Goal: Information Seeking & Learning: Learn about a topic

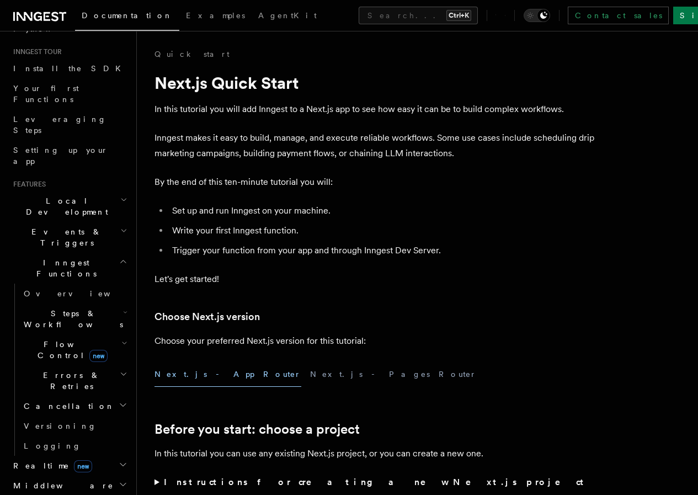
scroll to position [221, 0]
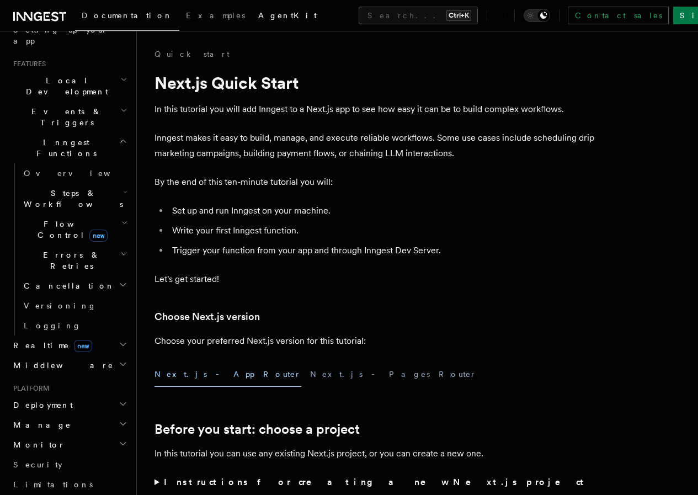
click at [252, 21] on link "AgentKit" at bounding box center [288, 16] width 72 height 26
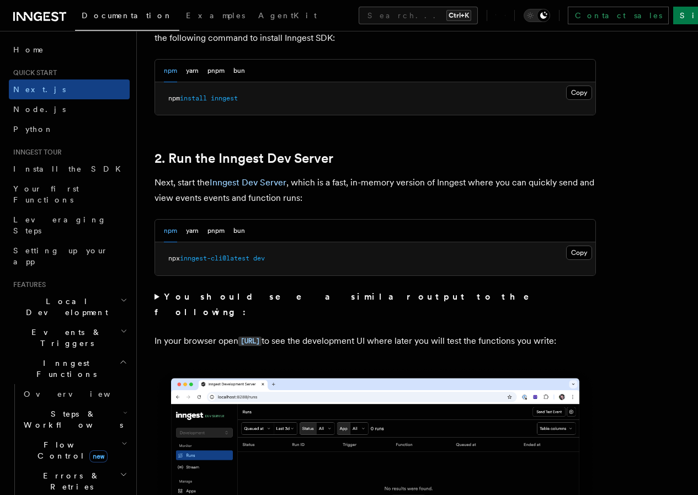
scroll to position [552, 0]
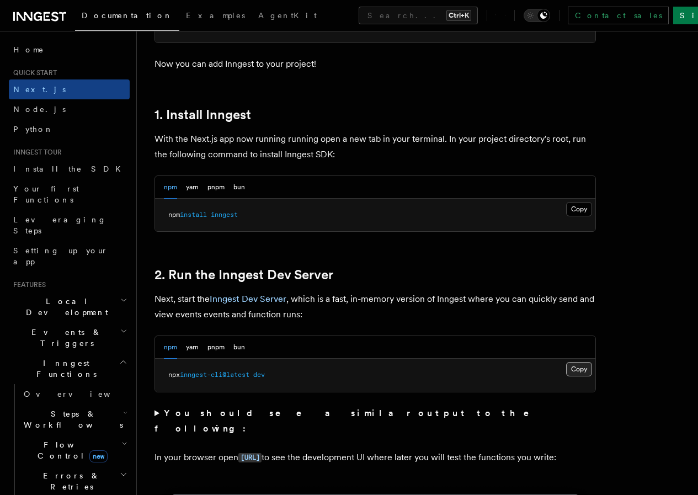
click at [566, 376] on button "Copy Copied" at bounding box center [579, 369] width 26 height 14
click at [252, 7] on link "AgentKit" at bounding box center [288, 16] width 72 height 26
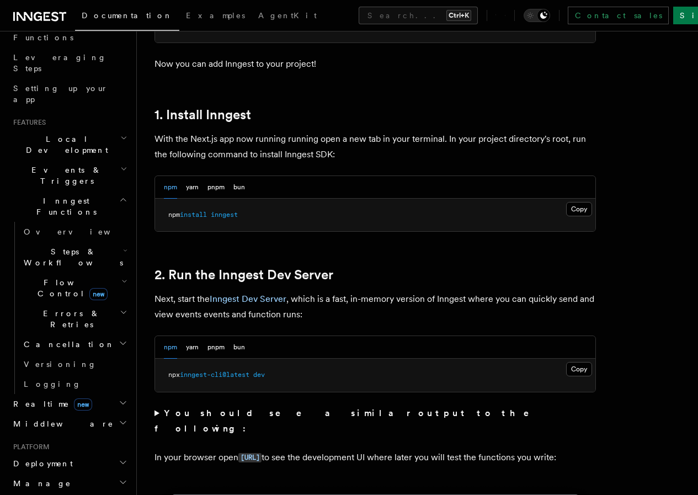
scroll to position [159, 0]
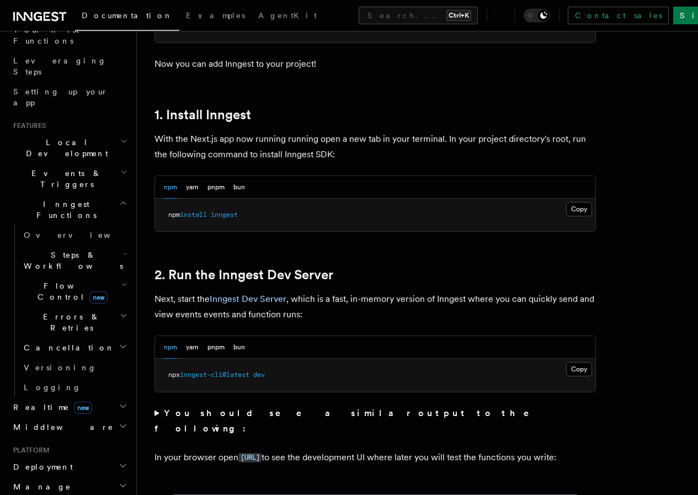
click at [90, 132] on h2 "Local Development" at bounding box center [69, 147] width 121 height 31
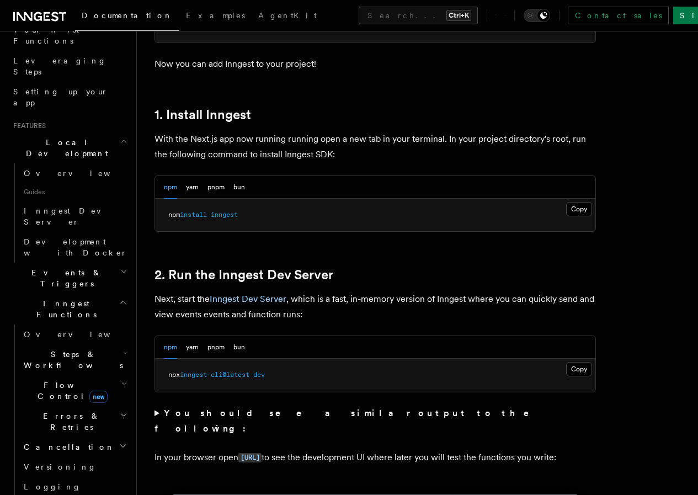
click at [110, 132] on h2 "Local Development" at bounding box center [69, 147] width 121 height 31
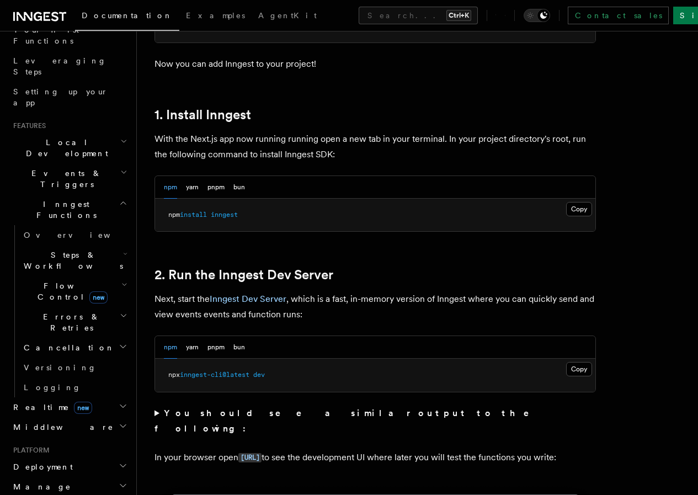
click at [110, 132] on h2 "Local Development" at bounding box center [69, 147] width 121 height 31
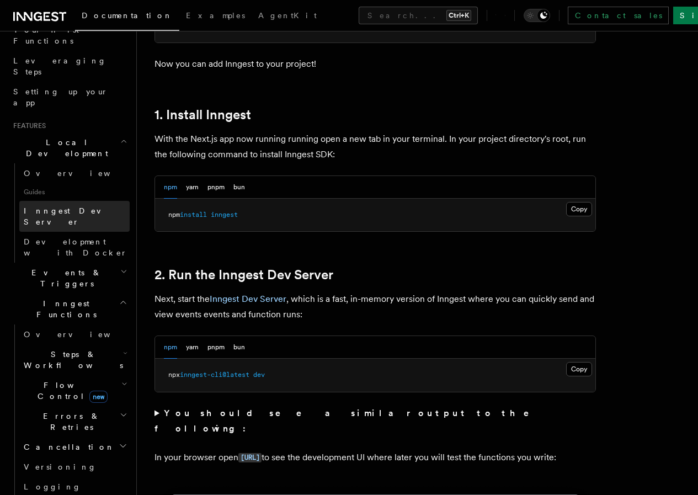
click at [60, 206] on span "Inngest Dev Server" at bounding box center [71, 216] width 94 height 20
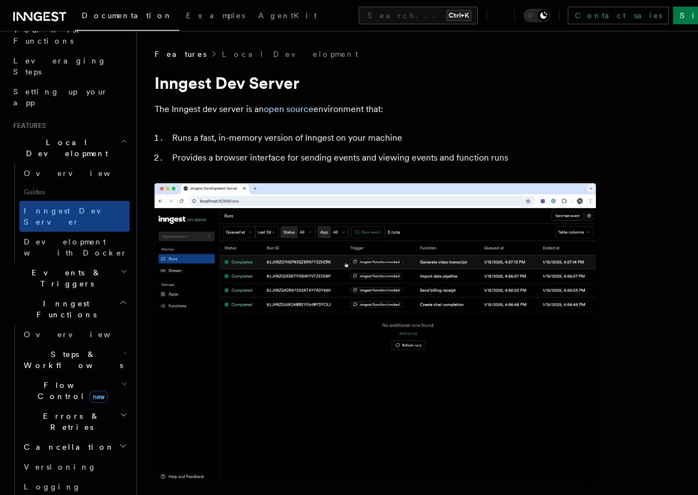
click at [122, 140] on icon "button" at bounding box center [124, 141] width 4 height 2
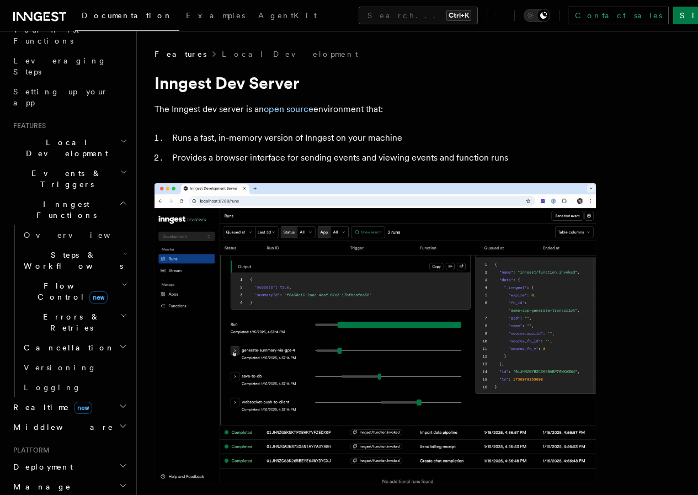
click at [109, 194] on h2 "Inngest Functions" at bounding box center [69, 209] width 121 height 31
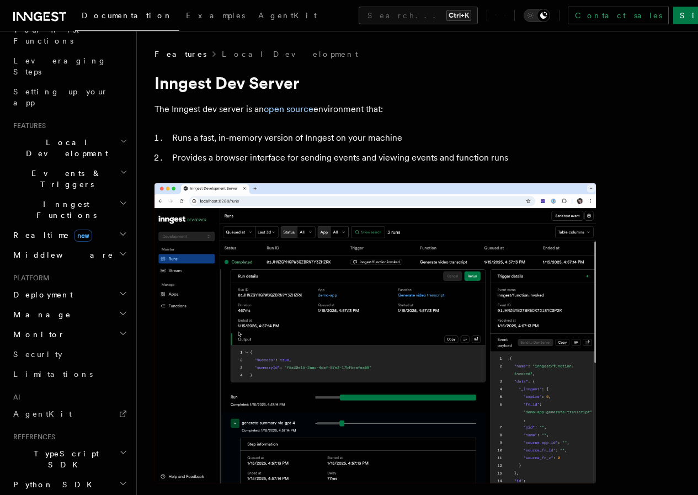
click at [104, 194] on h2 "Inngest Functions" at bounding box center [69, 209] width 121 height 31
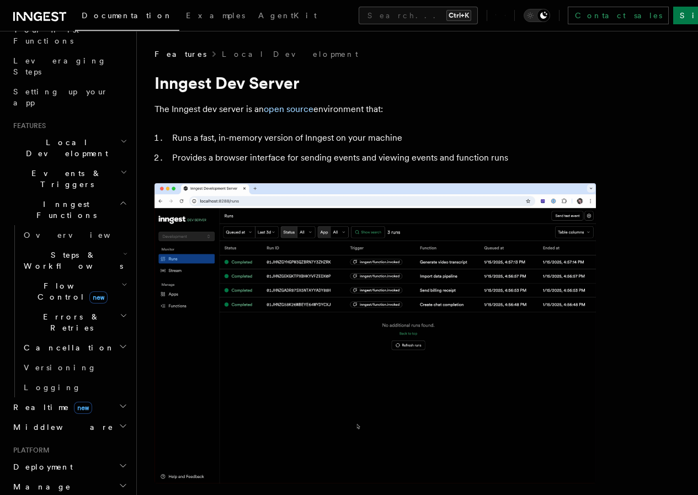
click at [54, 249] on span "Steps & Workflows" at bounding box center [71, 260] width 104 height 22
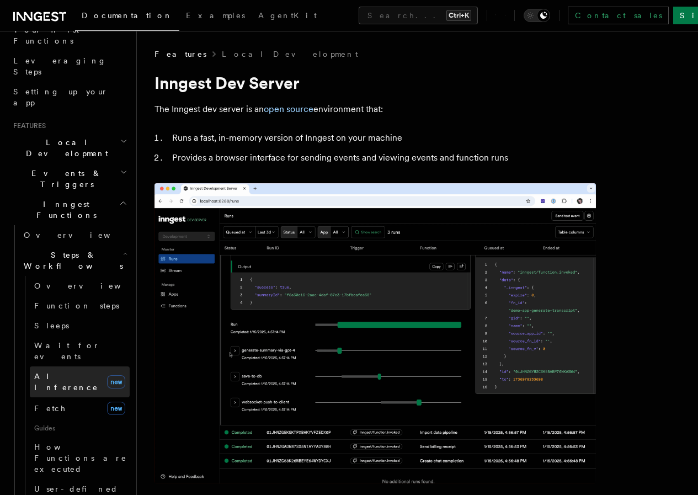
click at [39, 372] on span "AI Inference" at bounding box center [66, 382] width 64 height 20
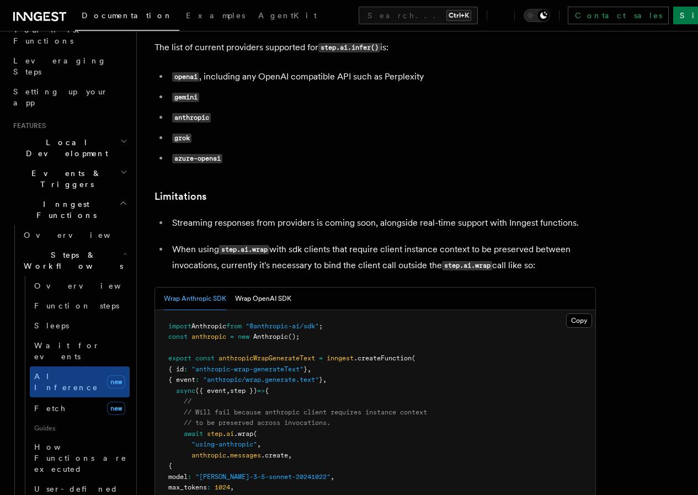
scroll to position [1489, 0]
click at [186, 82] on code "openai" at bounding box center [185, 77] width 27 height 9
click at [193, 82] on code "openai" at bounding box center [185, 77] width 27 height 9
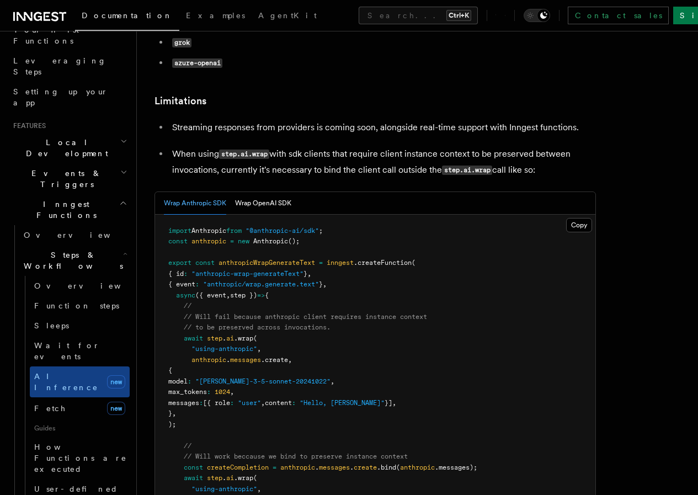
scroll to position [1590, 0]
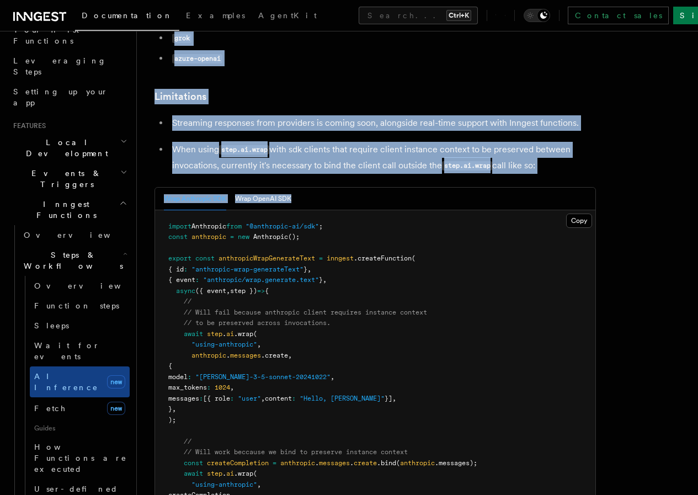
drag, startPoint x: 697, startPoint y: 217, endPoint x: 701, endPoint y: 235, distance: 18.2
click at [697, 235] on html "Documentation Examples AgentKit Search... Ctrl+K Contact sales Sign Up Search..…" at bounding box center [349, 349] width 698 height 3879
click at [0, 0] on nav "On this page AI Inference Benefits Step tools: [URL] step.ai.infer() step.ai.wr…" at bounding box center [0, 0] width 0 height 0
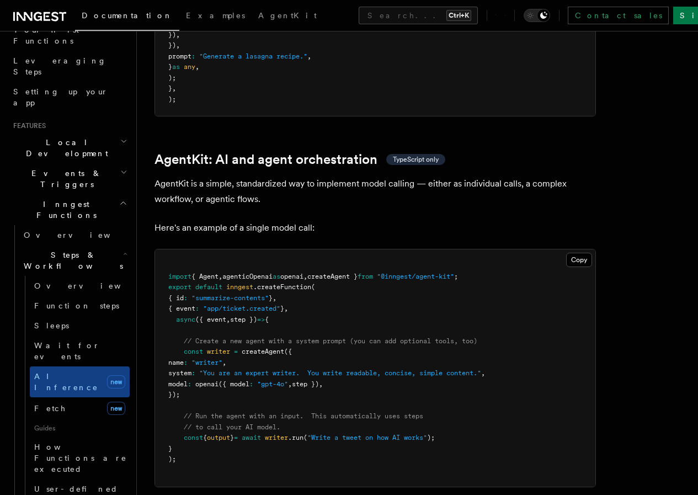
scroll to position [3255, 0]
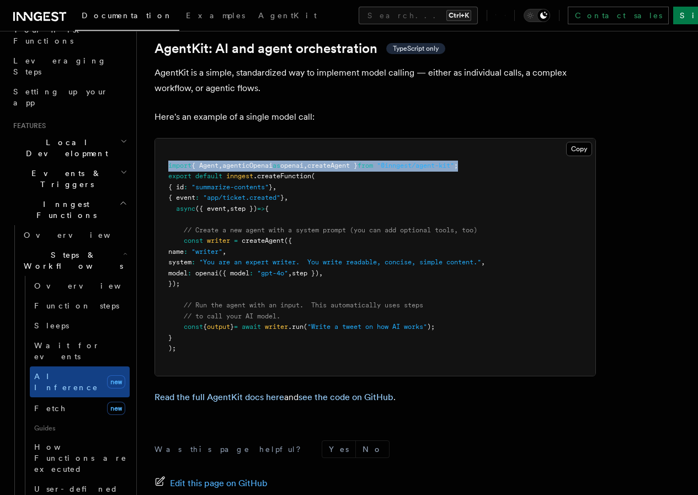
drag, startPoint x: 169, startPoint y: 214, endPoint x: 506, endPoint y: 214, distance: 337.1
click at [506, 214] on pre "import { Agent , agenticOpenai as openai , createAgent } from "@inngest/agent-k…" at bounding box center [375, 256] width 440 height 237
copy span "import { Agent , agenticOpenai as openai , createAgent } from "@inngest/agent-k…"
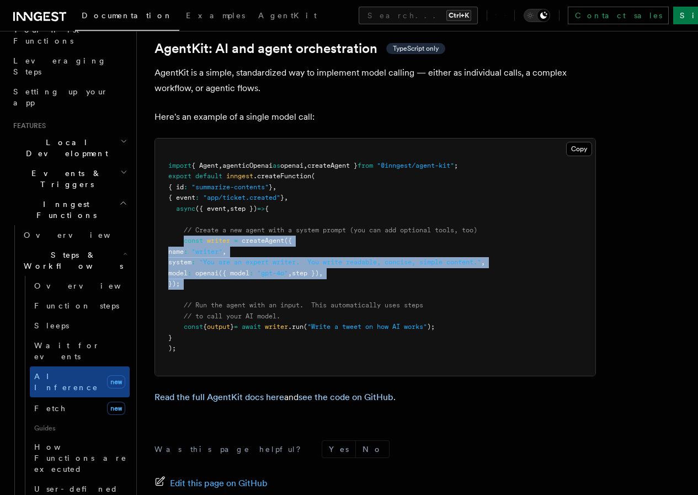
drag, startPoint x: 183, startPoint y: 285, endPoint x: 191, endPoint y: 338, distance: 54.1
click at [191, 338] on pre "import { Agent , agenticOpenai as openai , createAgent } from "@inngest/agent-k…" at bounding box center [375, 256] width 440 height 237
copy code "const writer = createAgent ({ name : "writer" , system : "You are an expert wri…"
click at [252, 9] on link "AgentKit" at bounding box center [288, 16] width 72 height 26
